Goal: Information Seeking & Learning: Learn about a topic

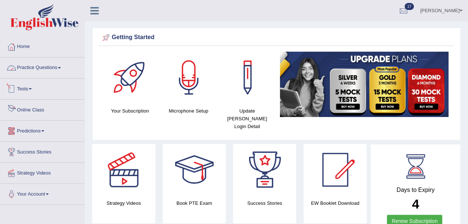
click at [37, 70] on link "Practice Questions" at bounding box center [42, 67] width 84 height 18
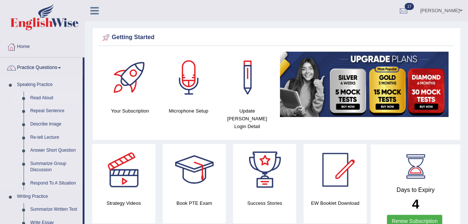
click at [40, 97] on link "Read Aloud" at bounding box center [55, 97] width 56 height 13
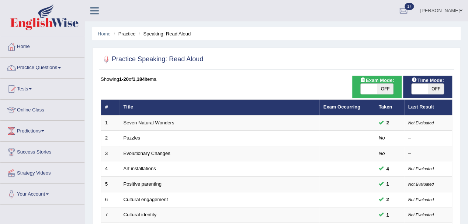
click at [434, 89] on span "OFF" at bounding box center [436, 89] width 16 height 10
checkbox input "true"
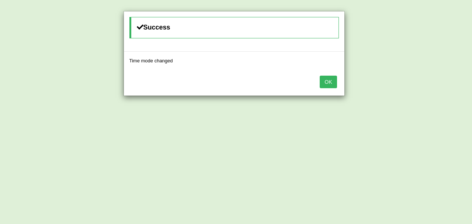
click at [337, 83] on div "OK" at bounding box center [234, 83] width 221 height 26
click at [333, 82] on button "OK" at bounding box center [328, 82] width 17 height 13
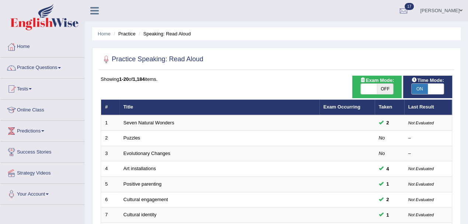
click at [389, 89] on span "OFF" at bounding box center [385, 89] width 16 height 10
checkbox input "true"
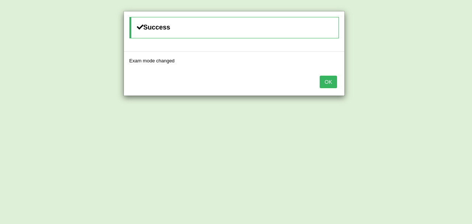
click at [329, 80] on button "OK" at bounding box center [328, 82] width 17 height 13
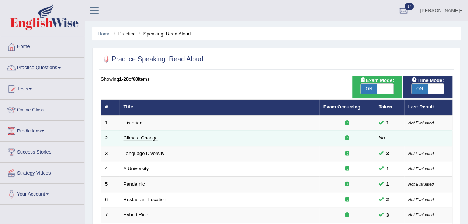
click at [133, 135] on link "Climate Change" at bounding box center [141, 138] width 34 height 6
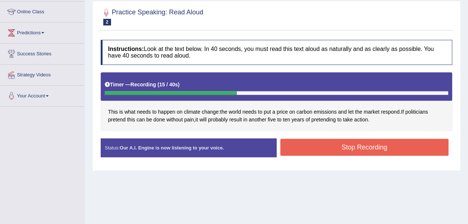
click at [345, 147] on button "Stop Recording" at bounding box center [364, 147] width 169 height 17
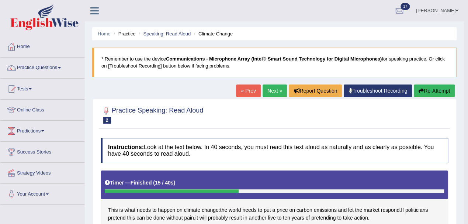
click at [278, 87] on link "Next »" at bounding box center [275, 90] width 24 height 13
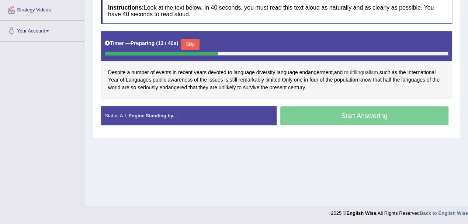
click at [364, 72] on span "multilingualism" at bounding box center [361, 73] width 34 height 8
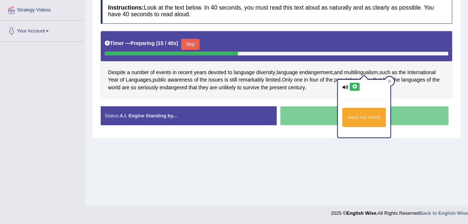
click at [356, 86] on icon at bounding box center [355, 86] width 6 height 4
click at [358, 86] on button at bounding box center [355, 87] width 10 height 8
click at [356, 61] on div "Despite a number of events in recent years devoted to language diversity , lang…" at bounding box center [277, 65] width 352 height 68
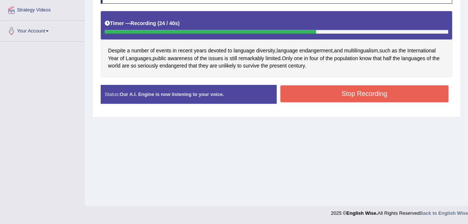
click at [342, 95] on button "Stop Recording" at bounding box center [364, 93] width 169 height 17
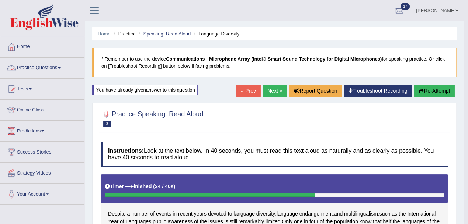
click at [32, 68] on link "Practice Questions" at bounding box center [42, 67] width 84 height 18
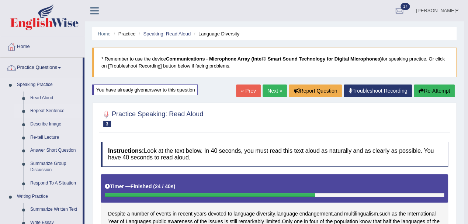
click at [34, 107] on link "Repeat Sentence" at bounding box center [55, 110] width 56 height 13
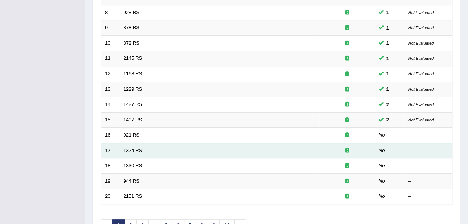
scroll to position [246, 0]
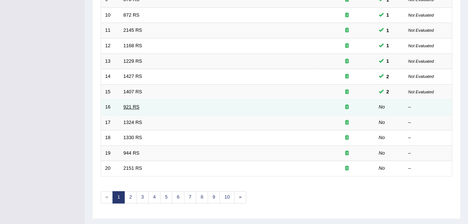
click at [127, 105] on link "921 RS" at bounding box center [132, 107] width 16 height 6
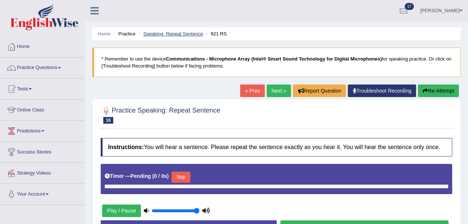
click at [162, 34] on link "Speaking: Repeat Sentence" at bounding box center [173, 34] width 60 height 6
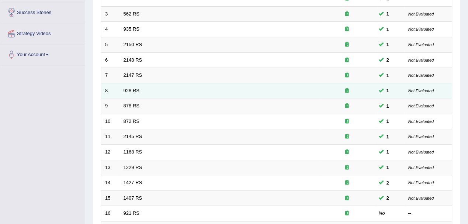
scroll to position [197, 0]
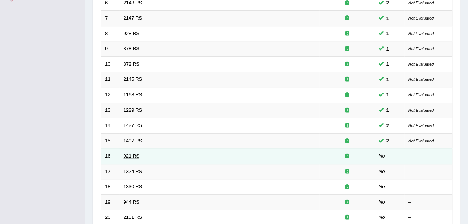
click at [125, 154] on link "921 RS" at bounding box center [132, 156] width 16 height 6
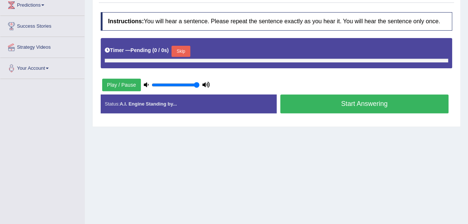
scroll to position [114, 0]
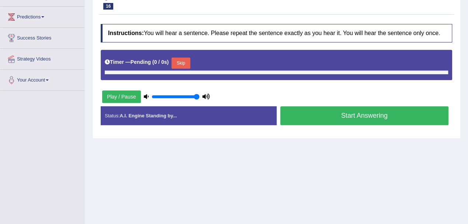
click at [186, 62] on button "Skip" at bounding box center [181, 63] width 18 height 11
click at [181, 60] on button "Skip" at bounding box center [181, 63] width 18 height 11
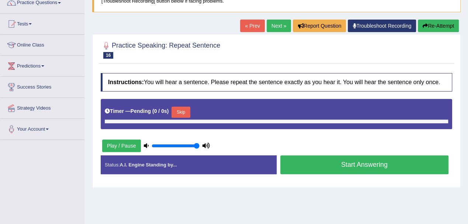
click at [182, 112] on button "Skip" at bounding box center [181, 112] width 18 height 11
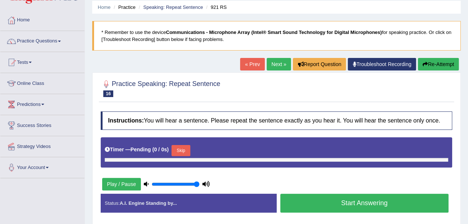
scroll to position [0, 0]
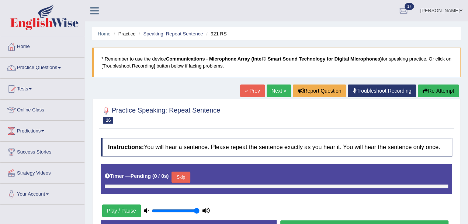
click at [162, 33] on link "Speaking: Repeat Sentence" at bounding box center [173, 34] width 60 height 6
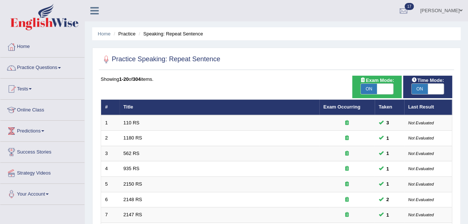
click at [372, 86] on span "ON" at bounding box center [369, 89] width 16 height 10
checkbox input "false"
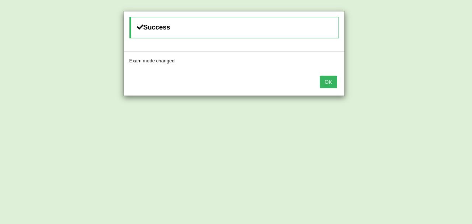
click at [335, 82] on button "OK" at bounding box center [328, 82] width 17 height 13
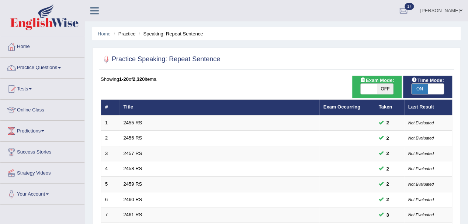
click at [426, 88] on span "ON" at bounding box center [420, 89] width 16 height 10
checkbox input "false"
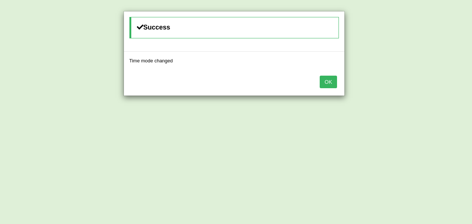
click at [329, 82] on button "OK" at bounding box center [328, 82] width 17 height 13
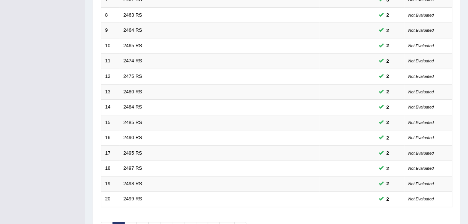
scroll to position [261, 0]
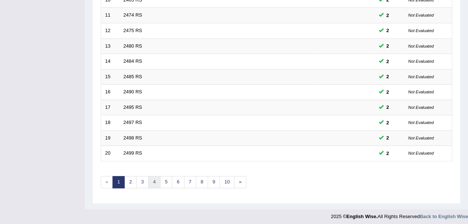
click at [155, 181] on link "4" at bounding box center [154, 182] width 12 height 12
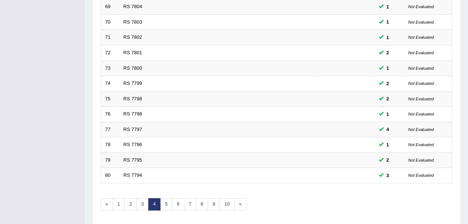
scroll to position [261, 0]
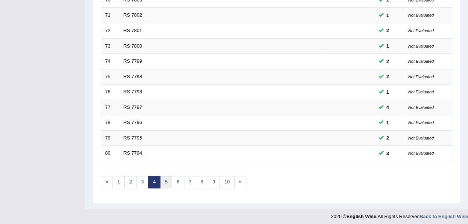
click at [165, 177] on link "5" at bounding box center [166, 182] width 12 height 12
click at [179, 181] on link "6" at bounding box center [178, 182] width 12 height 12
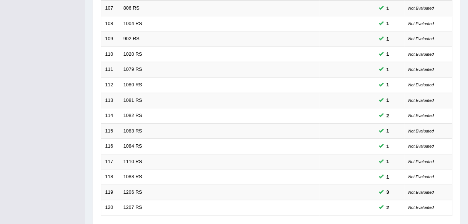
scroll to position [261, 0]
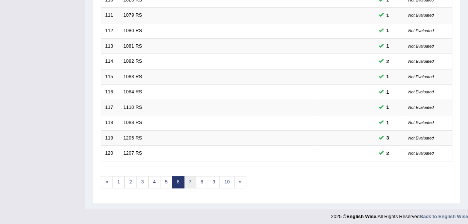
click at [184, 181] on link "7" at bounding box center [190, 182] width 12 height 12
click at [190, 179] on link "8" at bounding box center [190, 182] width 12 height 12
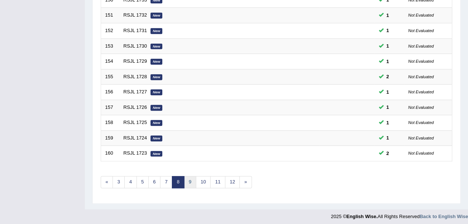
click at [190, 179] on link "9" at bounding box center [190, 182] width 12 height 12
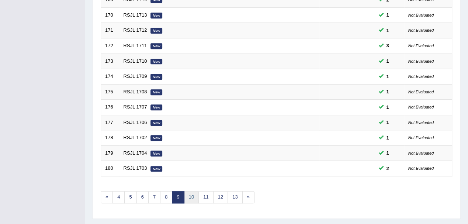
click at [190, 195] on link "10" at bounding box center [191, 197] width 15 height 12
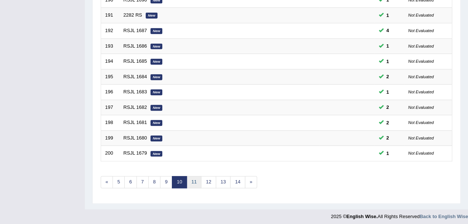
drag, startPoint x: 192, startPoint y: 180, endPoint x: 194, endPoint y: 163, distance: 17.5
click at [191, 180] on link "11" at bounding box center [194, 182] width 15 height 12
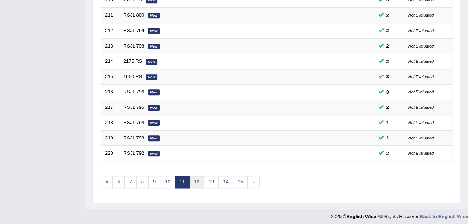
click at [195, 178] on link "12" at bounding box center [196, 182] width 15 height 12
click at [198, 182] on link "13" at bounding box center [199, 182] width 15 height 12
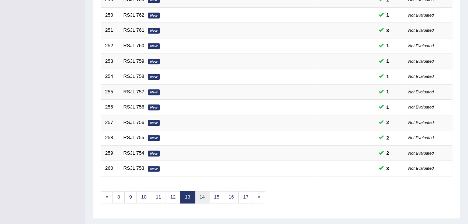
drag, startPoint x: 199, startPoint y: 193, endPoint x: 197, endPoint y: 186, distance: 7.2
click at [200, 193] on link "14" at bounding box center [202, 197] width 15 height 12
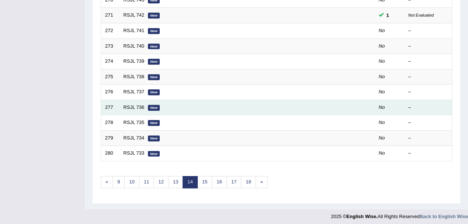
scroll to position [162, 0]
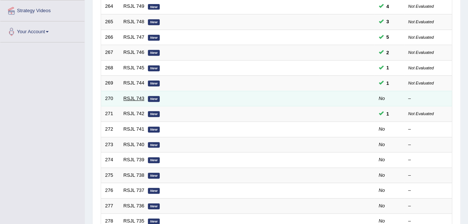
click at [138, 97] on link "RSJL 743" at bounding box center [134, 99] width 21 height 6
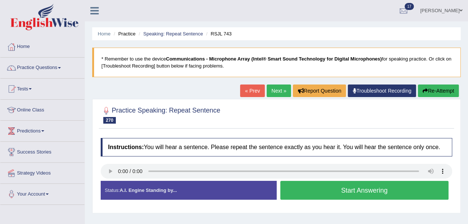
click at [349, 186] on button "Start Answering" at bounding box center [364, 190] width 169 height 19
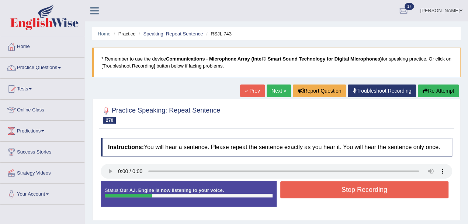
click at [325, 193] on button "Stop Recording" at bounding box center [364, 189] width 169 height 17
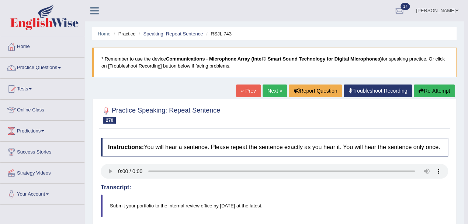
click at [435, 89] on button "Re-Attempt" at bounding box center [434, 90] width 41 height 13
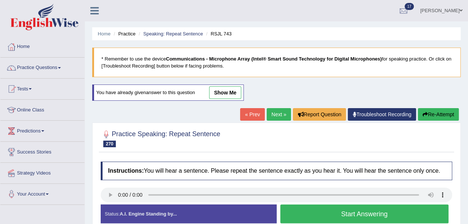
click at [380, 206] on button "Start Answering" at bounding box center [364, 213] width 169 height 19
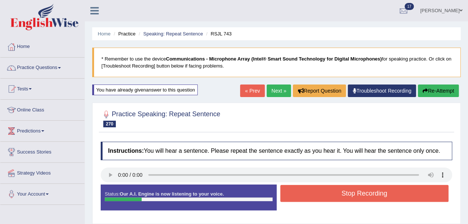
click at [429, 92] on button "Re-Attempt" at bounding box center [438, 90] width 41 height 13
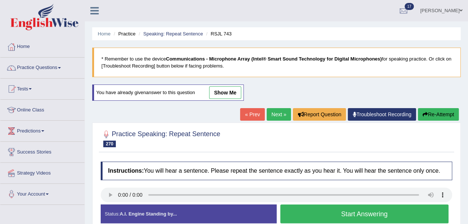
click at [331, 210] on button "Start Answering" at bounding box center [364, 213] width 169 height 19
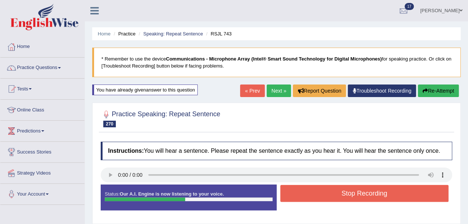
click at [308, 196] on button "Stop Recording" at bounding box center [364, 193] width 169 height 17
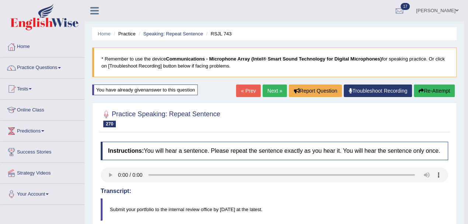
click at [270, 91] on link "Next »" at bounding box center [275, 90] width 24 height 13
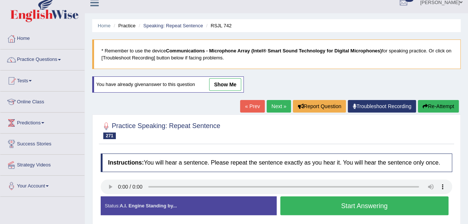
scroll to position [98, 0]
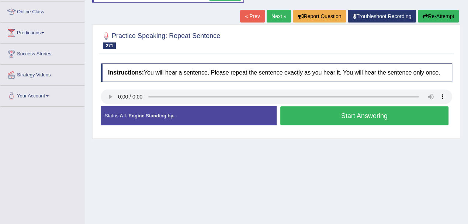
click at [344, 117] on button "Start Answering" at bounding box center [364, 115] width 169 height 19
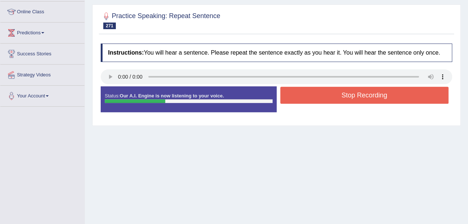
click at [318, 94] on button "Stop Recording" at bounding box center [364, 95] width 169 height 17
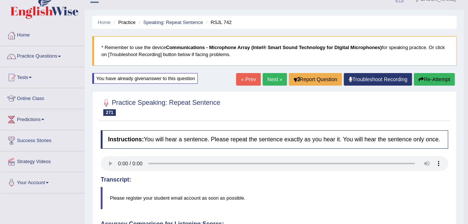
scroll to position [0, 0]
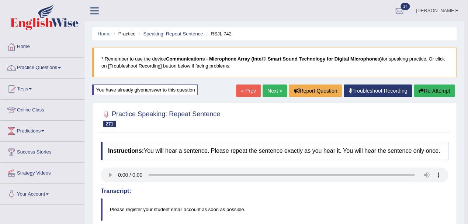
click at [273, 91] on link "Next »" at bounding box center [275, 90] width 24 height 13
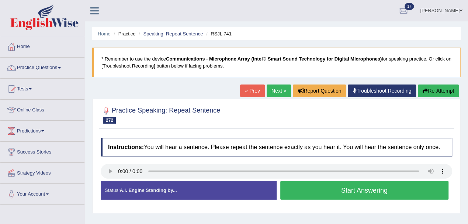
click at [353, 189] on button "Start Answering" at bounding box center [364, 190] width 169 height 19
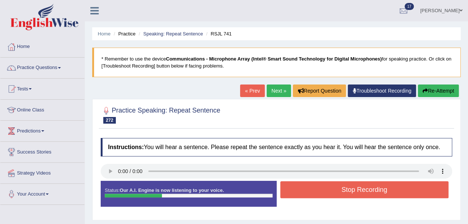
click at [335, 196] on button "Stop Recording" at bounding box center [364, 189] width 169 height 17
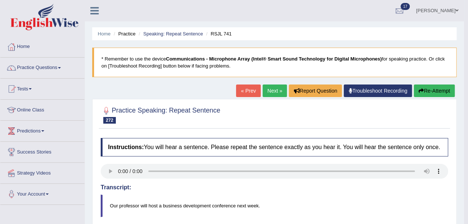
click at [428, 91] on button "Re-Attempt" at bounding box center [434, 90] width 41 height 13
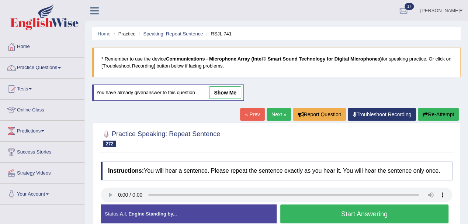
click at [319, 212] on button "Start Answering" at bounding box center [364, 213] width 169 height 19
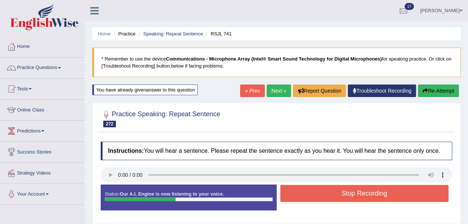
click at [309, 191] on button "Stop Recording" at bounding box center [364, 193] width 169 height 17
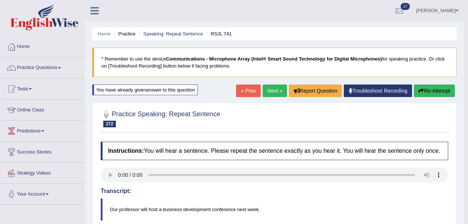
click at [435, 94] on button "Re-Attempt" at bounding box center [434, 90] width 41 height 13
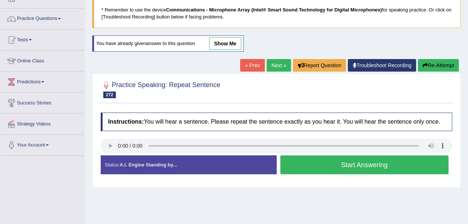
scroll to position [49, 0]
click at [336, 162] on button "Start Answering" at bounding box center [364, 164] width 169 height 19
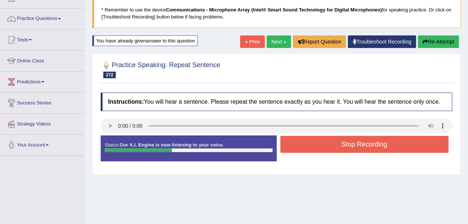
click at [316, 143] on button "Stop Recording" at bounding box center [364, 144] width 169 height 17
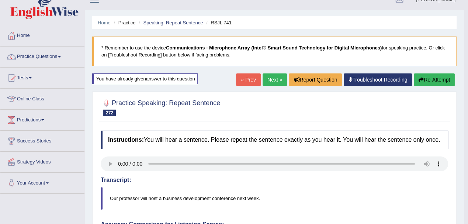
scroll to position [0, 0]
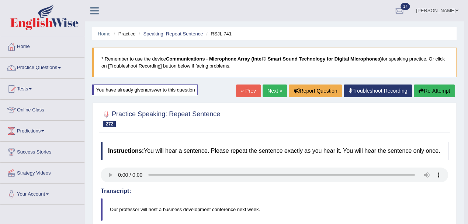
click at [267, 85] on link "Next »" at bounding box center [275, 90] width 24 height 13
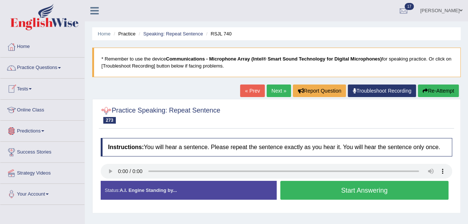
click at [297, 190] on button "Start Answering" at bounding box center [364, 190] width 169 height 19
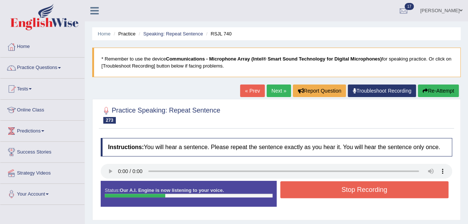
click at [319, 187] on button "Stop Recording" at bounding box center [364, 189] width 169 height 17
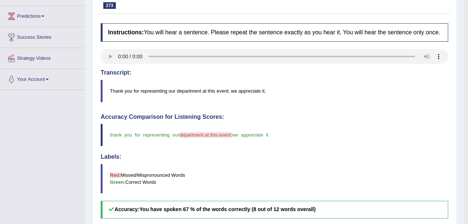
scroll to position [83, 0]
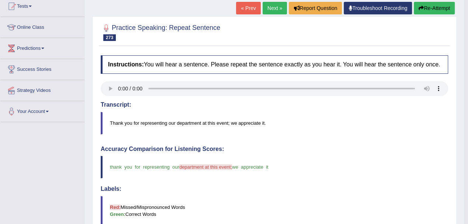
click at [424, 7] on button "Re-Attempt" at bounding box center [434, 8] width 41 height 13
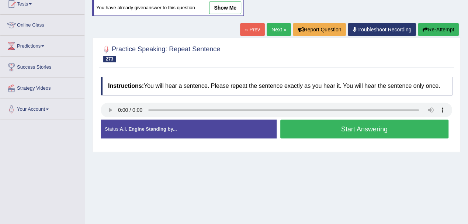
click at [315, 121] on button "Start Answering" at bounding box center [364, 129] width 169 height 19
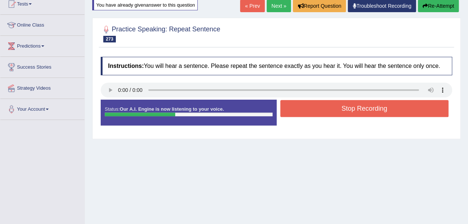
click at [327, 110] on button "Stop Recording" at bounding box center [364, 108] width 169 height 17
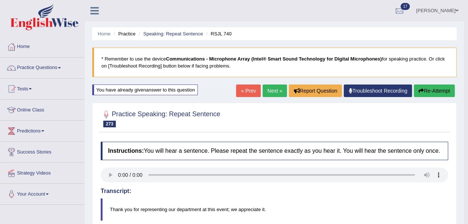
click at [268, 95] on link "Next »" at bounding box center [275, 90] width 24 height 13
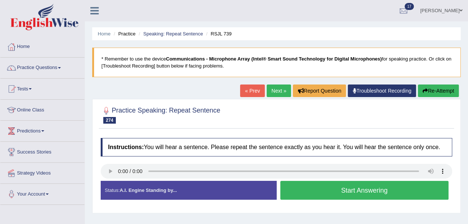
click at [339, 190] on button "Start Answering" at bounding box center [364, 190] width 169 height 19
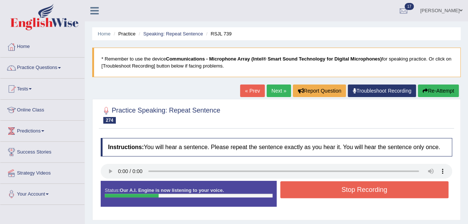
click at [315, 194] on button "Stop Recording" at bounding box center [364, 189] width 169 height 17
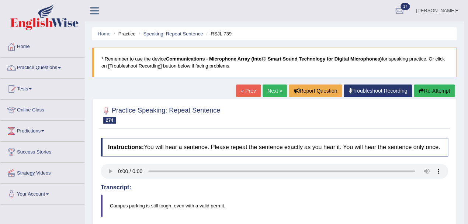
click at [277, 92] on link "Next »" at bounding box center [275, 90] width 24 height 13
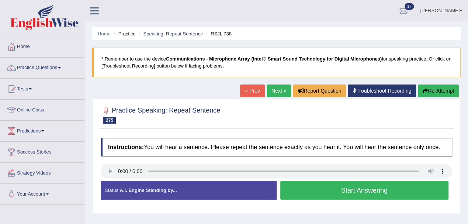
click at [347, 184] on button "Start Answering" at bounding box center [364, 190] width 169 height 19
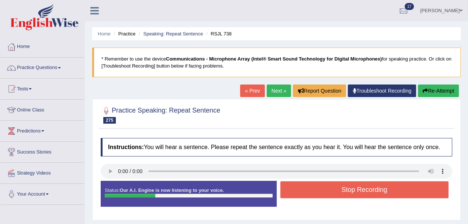
click at [328, 190] on button "Stop Recording" at bounding box center [364, 189] width 169 height 17
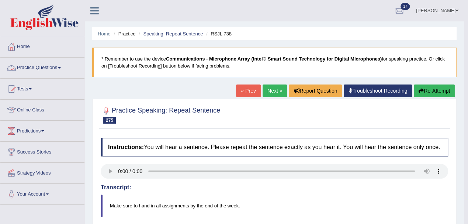
click at [48, 69] on link "Practice Questions" at bounding box center [42, 67] width 84 height 18
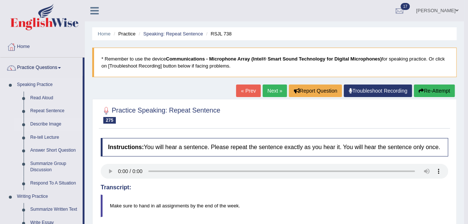
click at [38, 125] on link "Describe Image" at bounding box center [55, 124] width 56 height 13
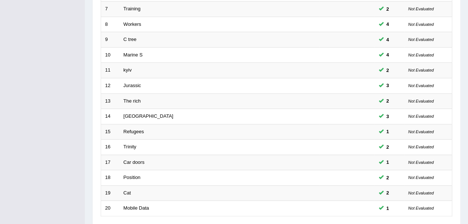
scroll to position [261, 0]
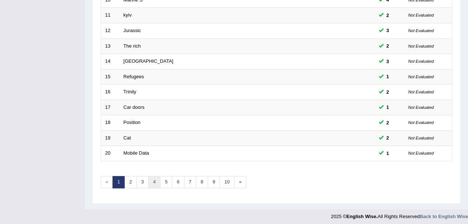
click at [151, 176] on link "4" at bounding box center [154, 182] width 12 height 12
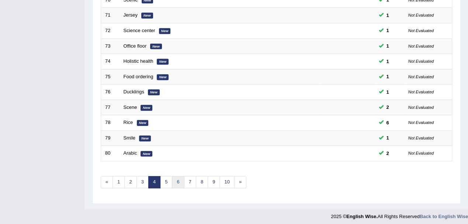
click at [175, 179] on link "6" at bounding box center [178, 182] width 12 height 12
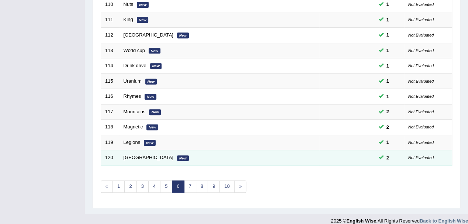
scroll to position [261, 0]
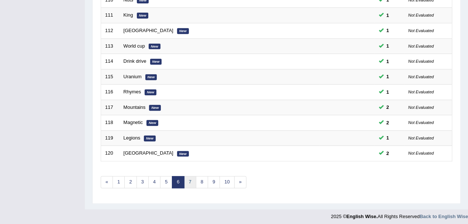
click at [190, 180] on link "7" at bounding box center [190, 182] width 12 height 12
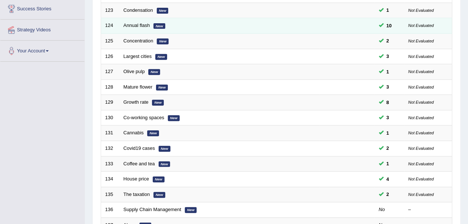
scroll to position [148, 0]
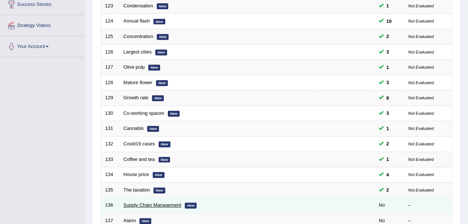
click at [150, 202] on link "Supply Chain Management" at bounding box center [153, 205] width 58 height 6
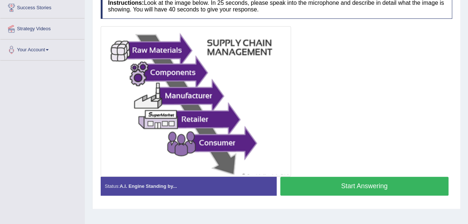
scroll to position [163, 0]
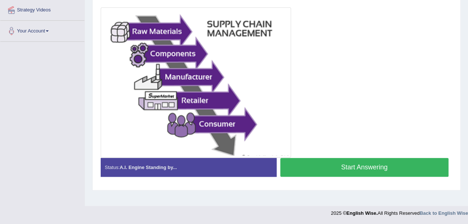
click at [316, 167] on button "Start Answering" at bounding box center [364, 167] width 169 height 19
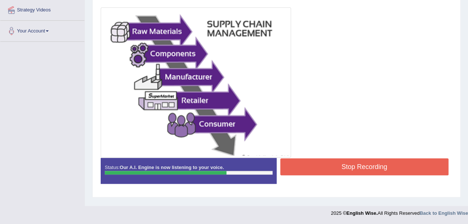
click at [315, 165] on button "Stop Recording" at bounding box center [364, 166] width 169 height 17
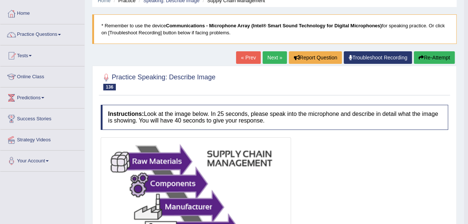
scroll to position [13, 0]
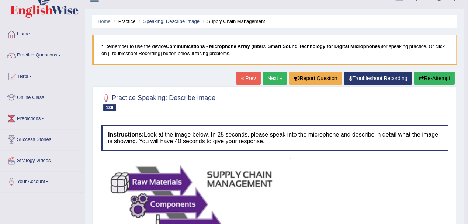
click at [441, 78] on button "Re-Attempt" at bounding box center [434, 78] width 41 height 13
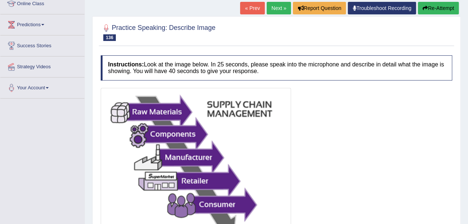
scroll to position [160, 0]
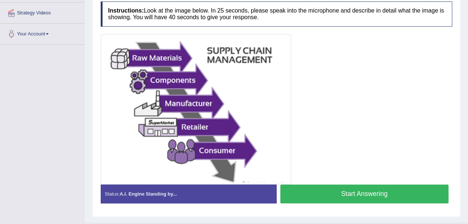
click at [342, 195] on button "Start Answering" at bounding box center [364, 193] width 169 height 19
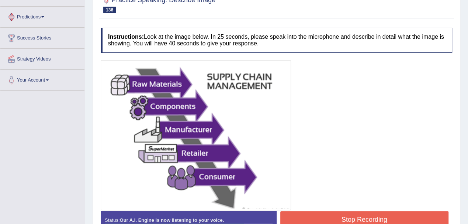
scroll to position [163, 0]
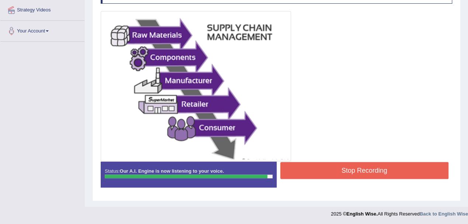
click at [337, 171] on button "Stop Recording" at bounding box center [364, 170] width 169 height 17
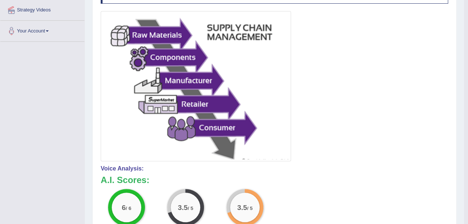
scroll to position [15, 0]
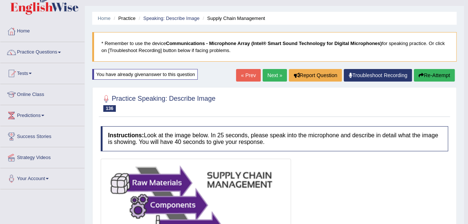
click at [443, 70] on button "Re-Attempt" at bounding box center [434, 75] width 41 height 13
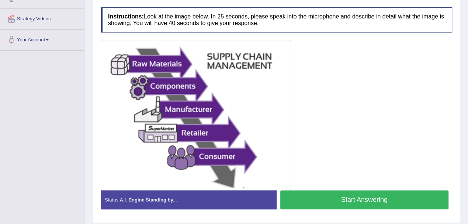
scroll to position [163, 0]
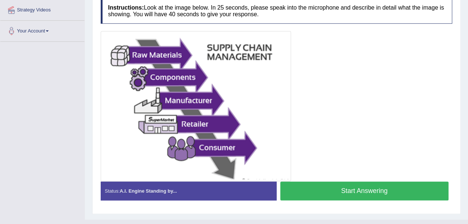
click at [342, 187] on button "Start Answering" at bounding box center [364, 190] width 169 height 19
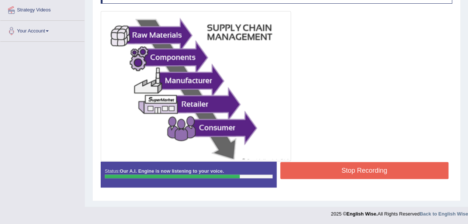
click at [316, 173] on button "Stop Recording" at bounding box center [364, 170] width 169 height 17
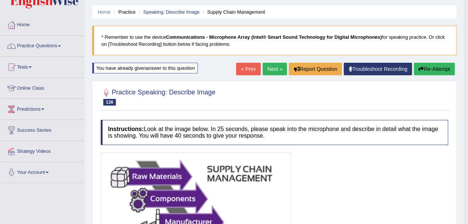
scroll to position [0, 0]
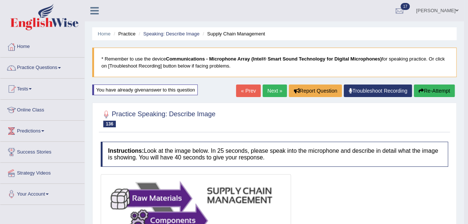
click at [429, 91] on button "Re-Attempt" at bounding box center [434, 90] width 41 height 13
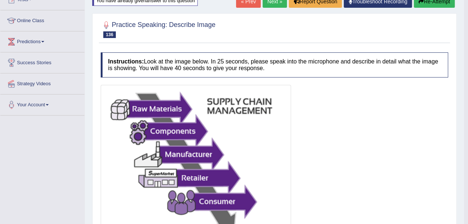
scroll to position [98, 0]
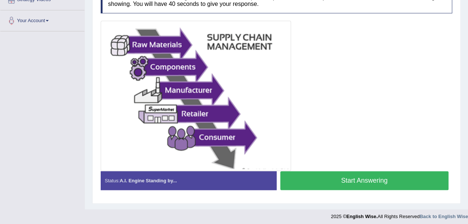
scroll to position [175, 0]
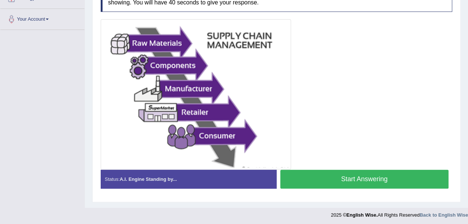
click at [346, 181] on button "Start Answering" at bounding box center [364, 179] width 169 height 19
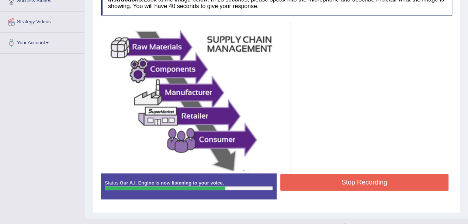
scroll to position [163, 0]
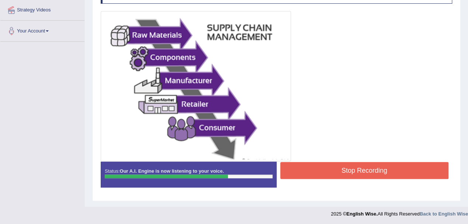
click at [334, 168] on button "Stop Recording" at bounding box center [364, 170] width 169 height 17
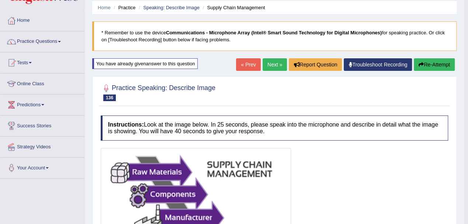
scroll to position [0, 0]
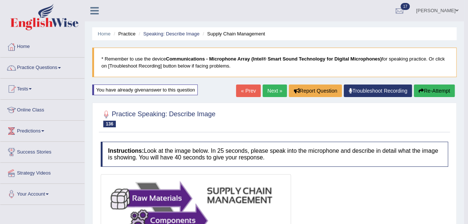
click at [436, 90] on button "Re-Attempt" at bounding box center [434, 90] width 41 height 13
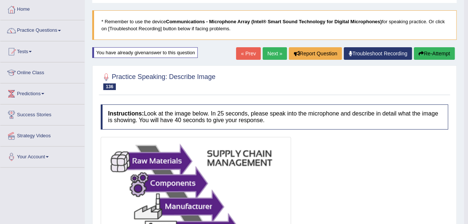
scroll to position [49, 0]
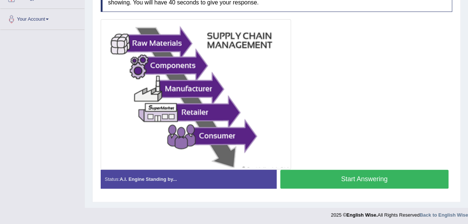
click at [352, 180] on button "Start Answering" at bounding box center [364, 179] width 169 height 19
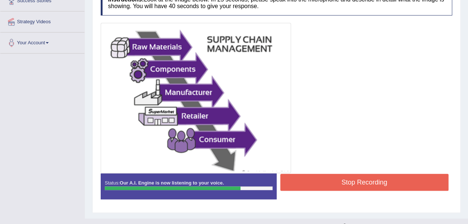
scroll to position [163, 0]
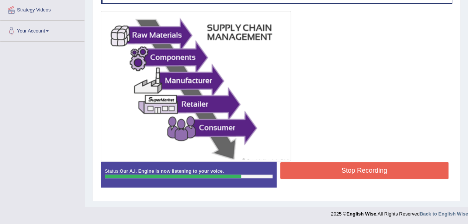
click at [343, 166] on button "Stop Recording" at bounding box center [364, 170] width 169 height 17
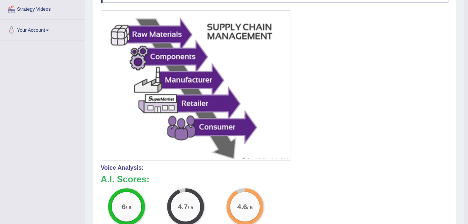
scroll to position [0, 0]
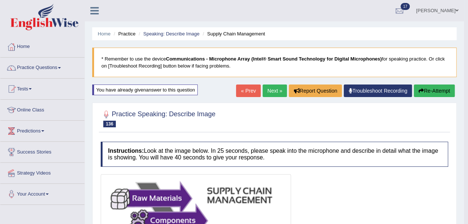
click at [273, 94] on link "Next »" at bounding box center [275, 90] width 24 height 13
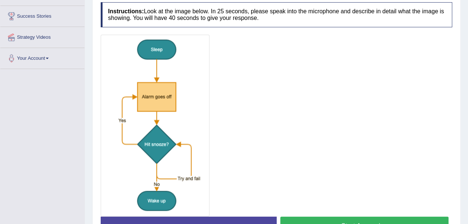
scroll to position [148, 0]
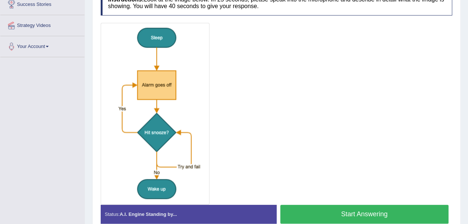
click at [340, 210] on button "Start Answering" at bounding box center [364, 214] width 169 height 19
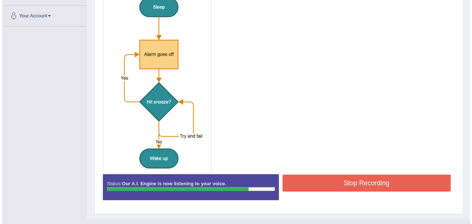
scroll to position [190, 0]
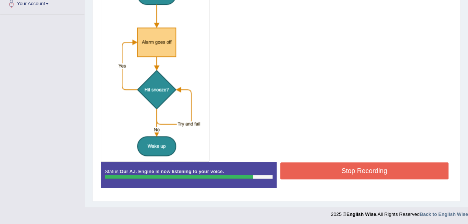
click at [347, 172] on button "Stop Recording" at bounding box center [364, 170] width 169 height 17
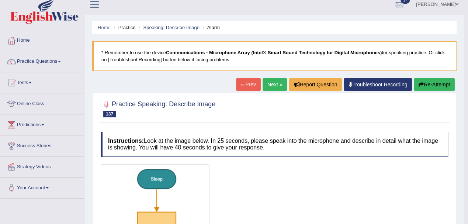
scroll to position [0, 0]
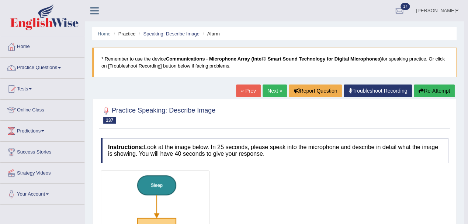
click at [429, 91] on button "Re-Attempt" at bounding box center [434, 90] width 41 height 13
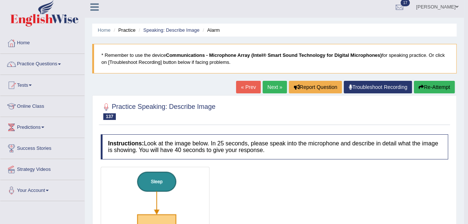
scroll to position [37, 0]
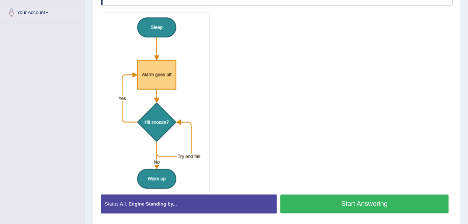
scroll to position [193, 0]
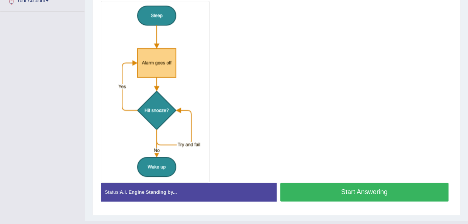
click at [338, 187] on button "Start Answering" at bounding box center [364, 192] width 169 height 19
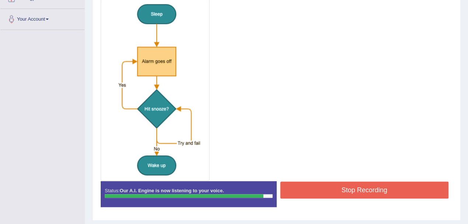
scroll to position [187, 0]
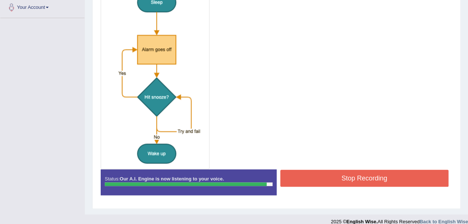
click at [316, 170] on button "Stop Recording" at bounding box center [364, 178] width 169 height 17
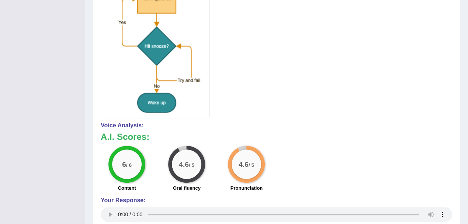
scroll to position [0, 0]
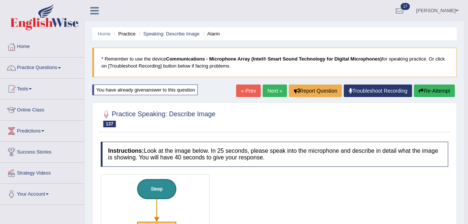
click at [268, 90] on link "Next »" at bounding box center [275, 90] width 24 height 13
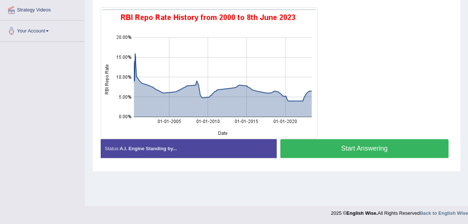
scroll to position [114, 0]
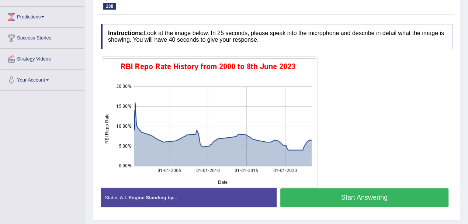
click at [343, 194] on button "Start Answering" at bounding box center [364, 197] width 169 height 19
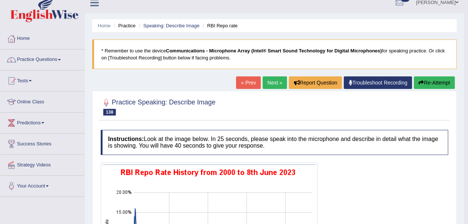
scroll to position [0, 0]
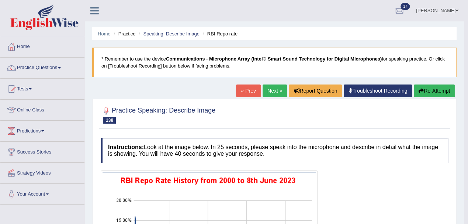
click at [437, 87] on button "Re-Attempt" at bounding box center [434, 90] width 41 height 13
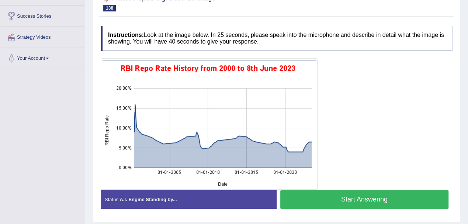
scroll to position [148, 0]
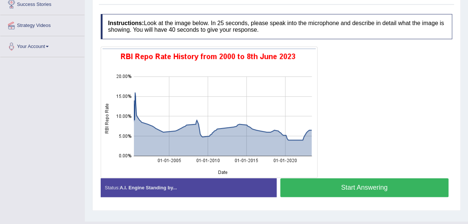
click at [344, 190] on button "Start Answering" at bounding box center [364, 187] width 169 height 19
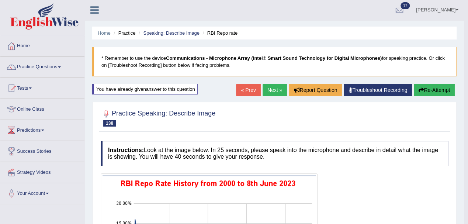
scroll to position [0, 0]
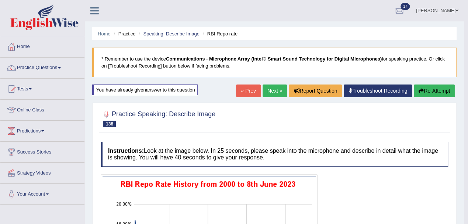
click at [269, 92] on link "Next »" at bounding box center [275, 90] width 24 height 13
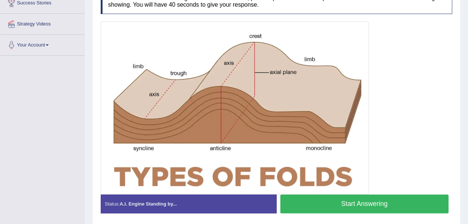
scroll to position [174, 0]
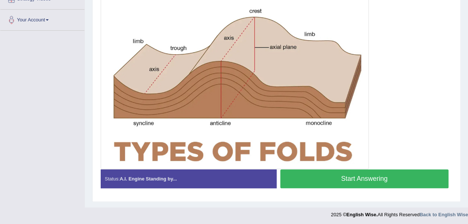
click at [313, 176] on button "Start Answering" at bounding box center [364, 178] width 169 height 19
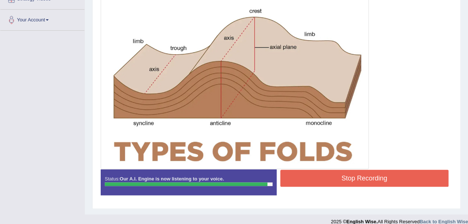
click at [319, 176] on button "Stop Recording" at bounding box center [364, 178] width 169 height 17
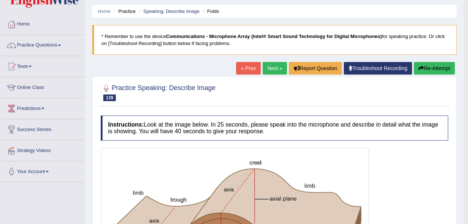
scroll to position [0, 0]
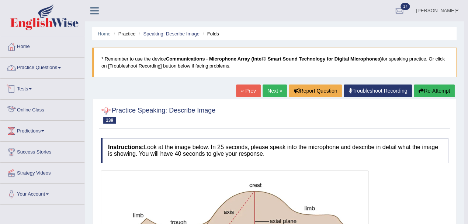
click at [38, 67] on link "Practice Questions" at bounding box center [42, 67] width 84 height 18
